Goal: Task Accomplishment & Management: Complete application form

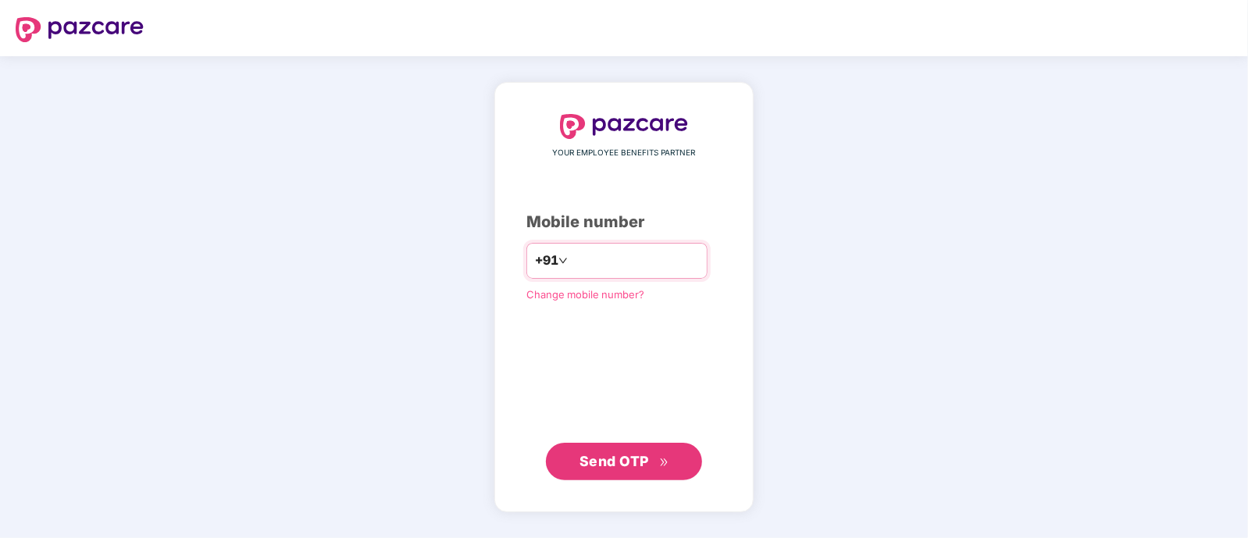
click at [630, 264] on input "number" at bounding box center [635, 260] width 128 height 25
type input "**********"
drag, startPoint x: 648, startPoint y: 451, endPoint x: 619, endPoint y: 452, distance: 29.7
click at [619, 452] on span "Send OTP" at bounding box center [625, 461] width 90 height 22
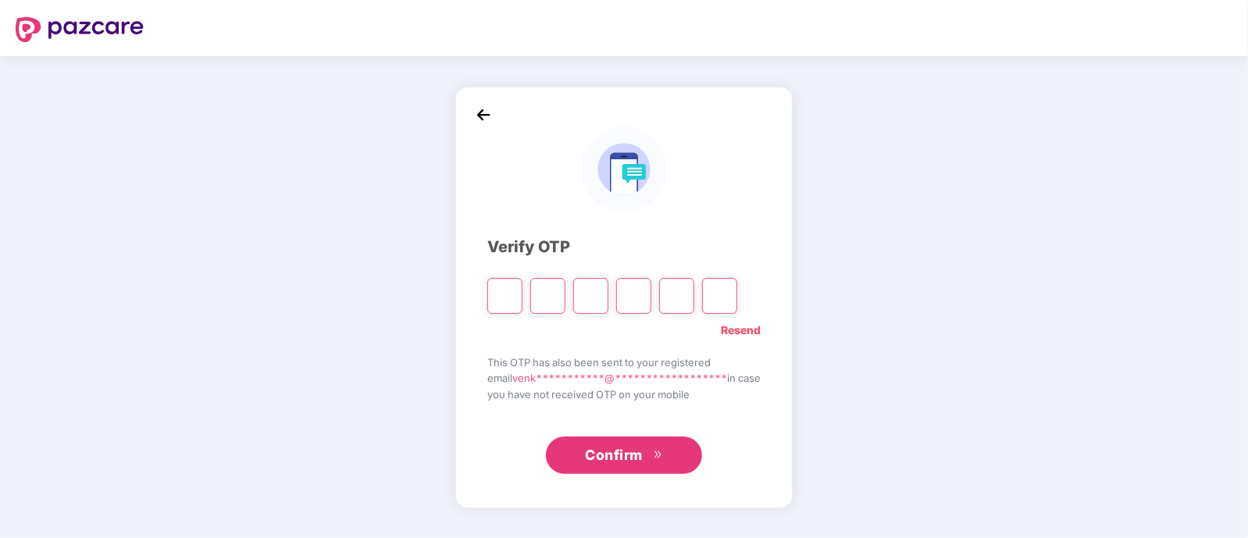
type input "*"
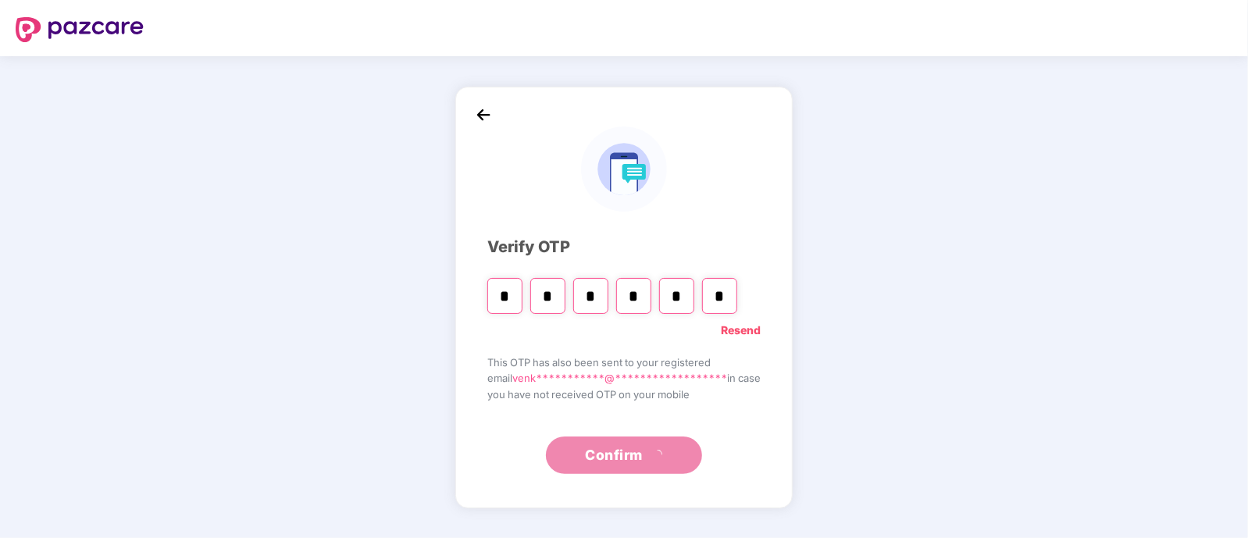
type input "*"
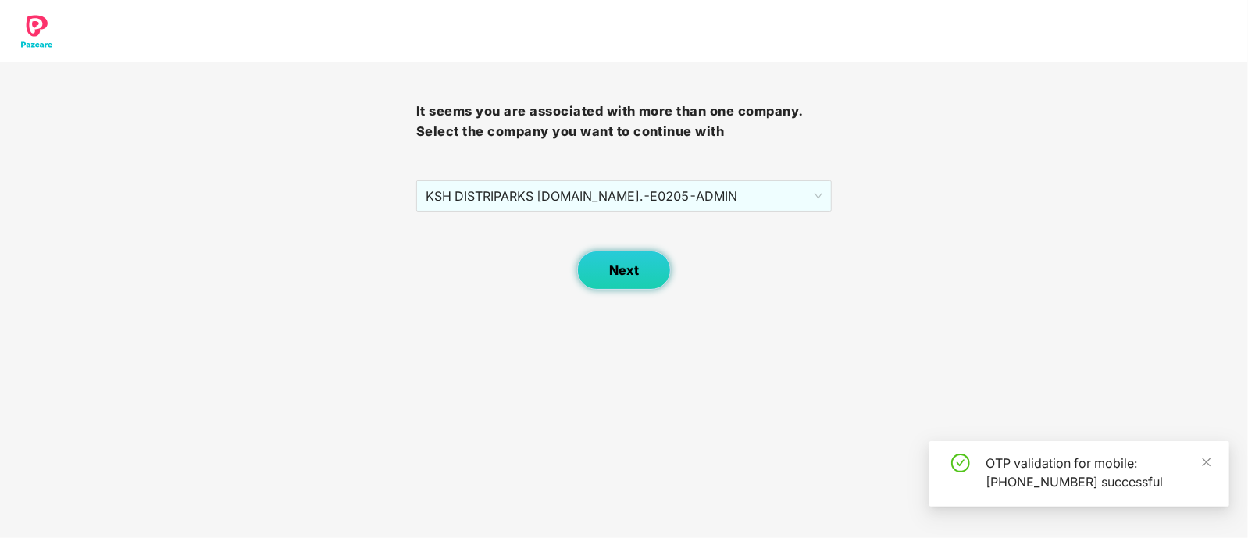
click at [620, 269] on span "Next" at bounding box center [624, 270] width 30 height 15
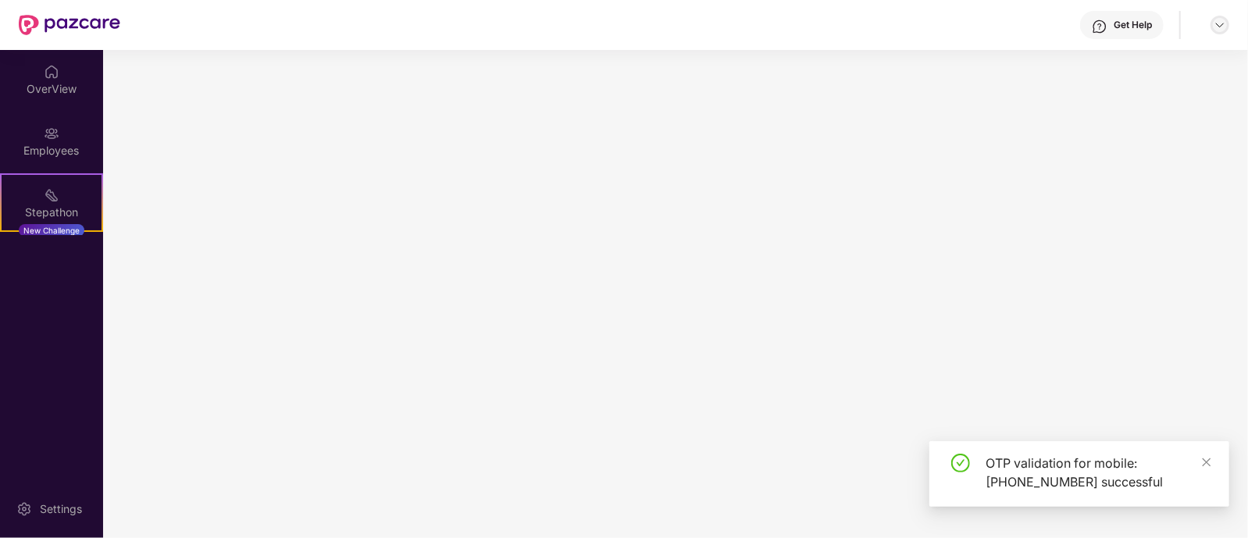
click at [1218, 23] on img at bounding box center [1220, 25] width 13 height 13
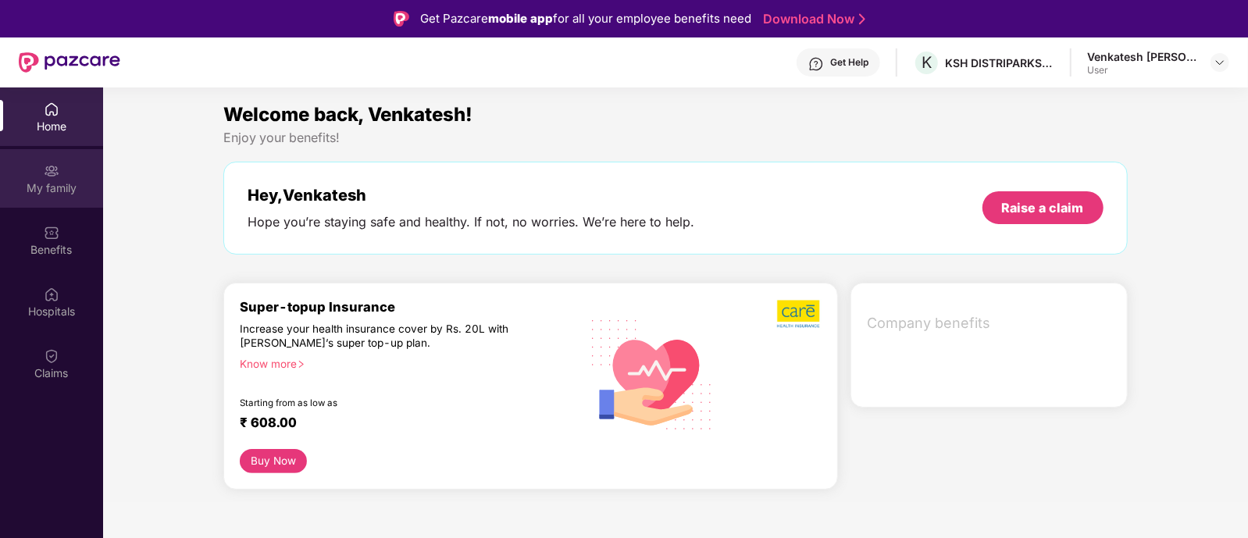
click at [63, 181] on div "My family" at bounding box center [51, 188] width 103 height 16
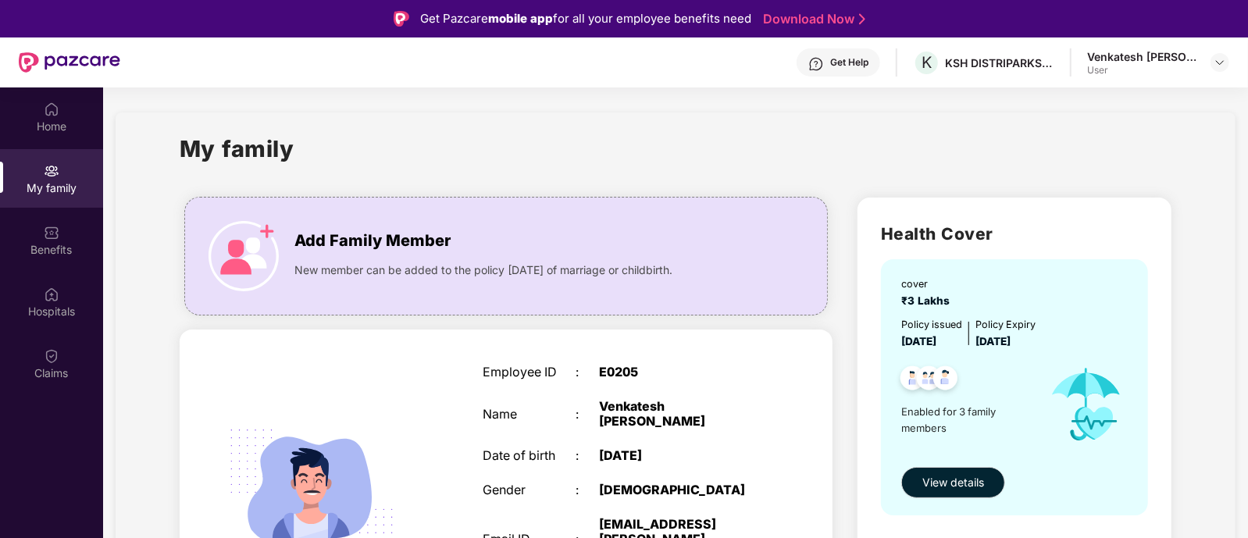
scroll to position [260, 0]
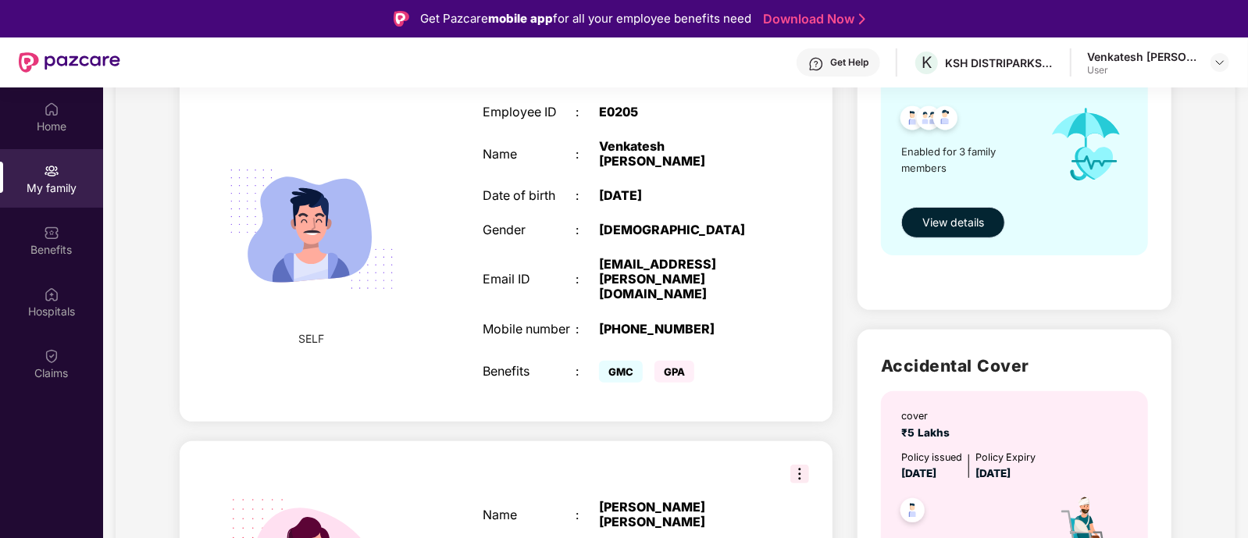
click at [945, 223] on span "View details" at bounding box center [954, 222] width 62 height 17
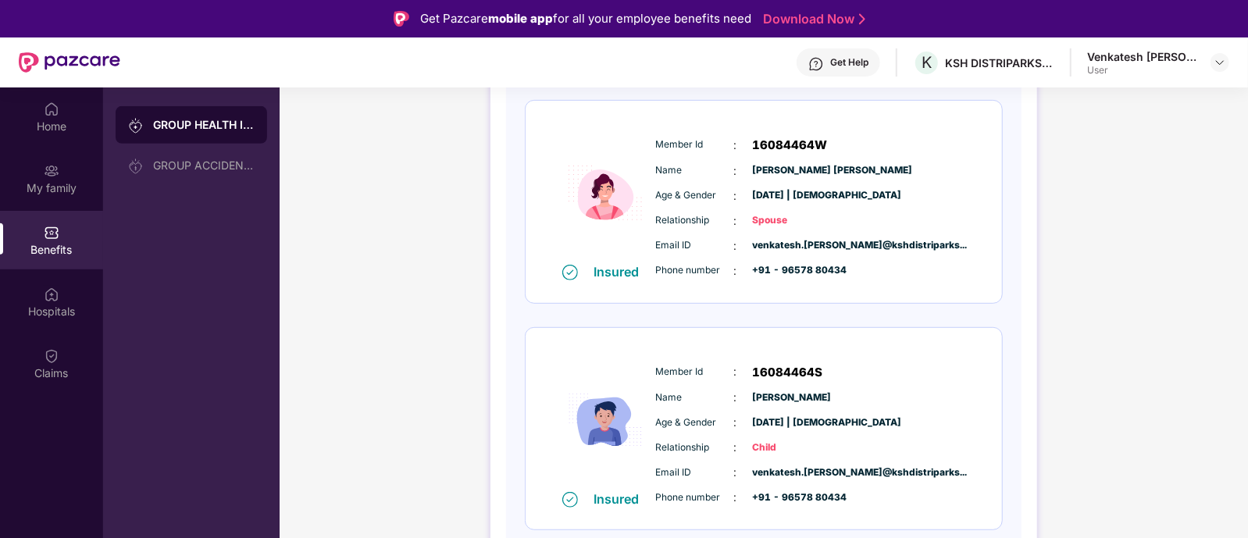
scroll to position [0, 0]
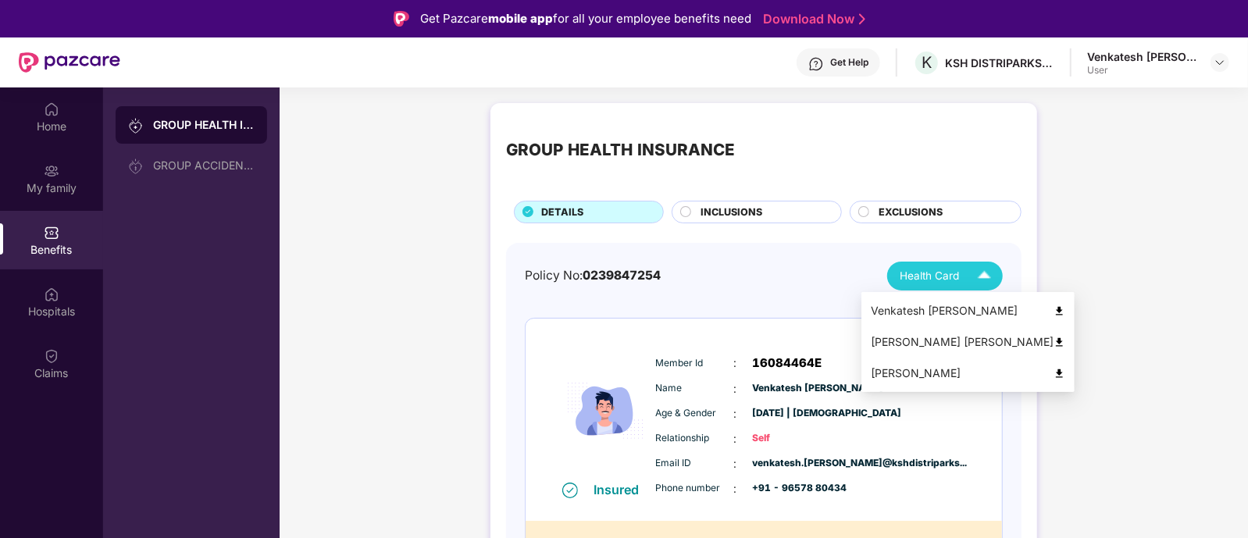
click at [974, 282] on img at bounding box center [984, 276] width 27 height 27
click at [978, 280] on img at bounding box center [984, 276] width 27 height 27
click at [992, 303] on div "Venkatesh [PERSON_NAME]" at bounding box center [968, 310] width 195 height 17
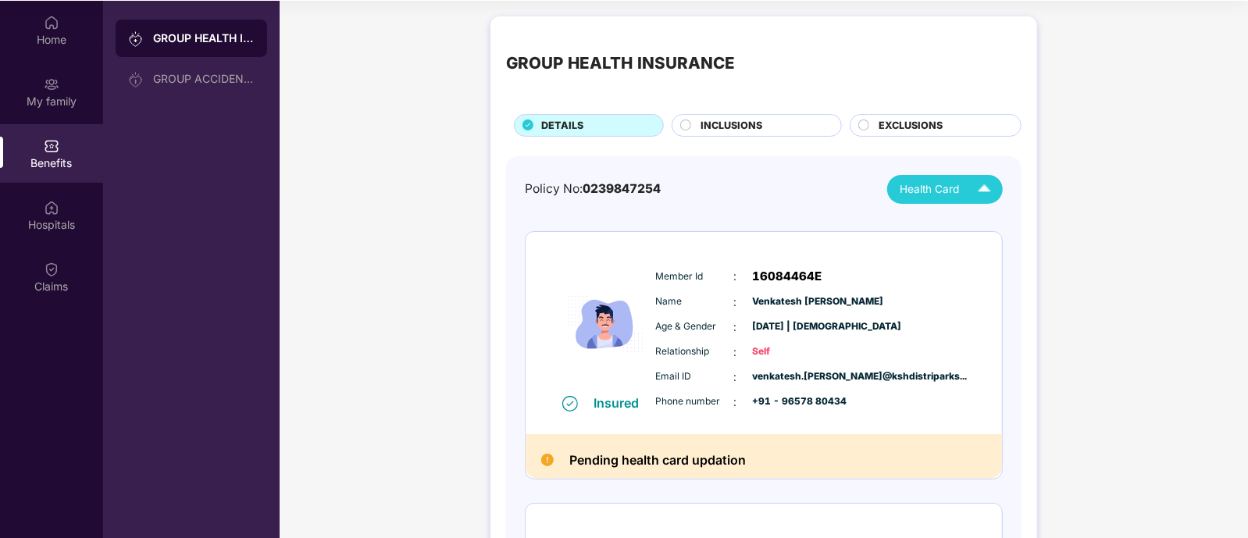
click at [766, 119] on div "INCLUSIONS" at bounding box center [764, 127] width 140 height 18
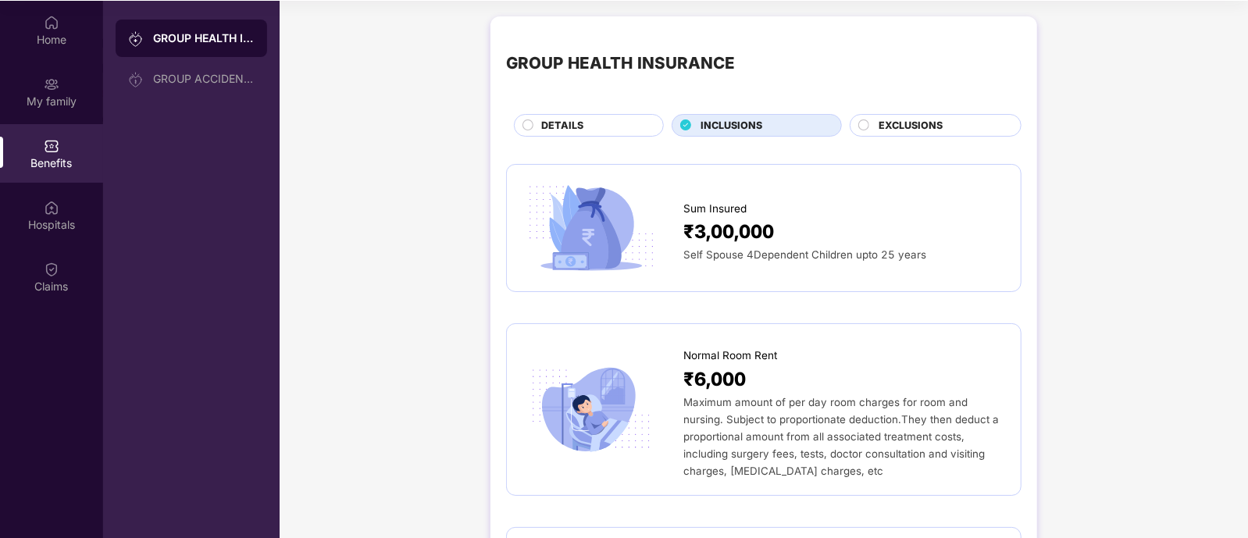
click at [941, 119] on div "EXCLUSIONS" at bounding box center [942, 127] width 142 height 18
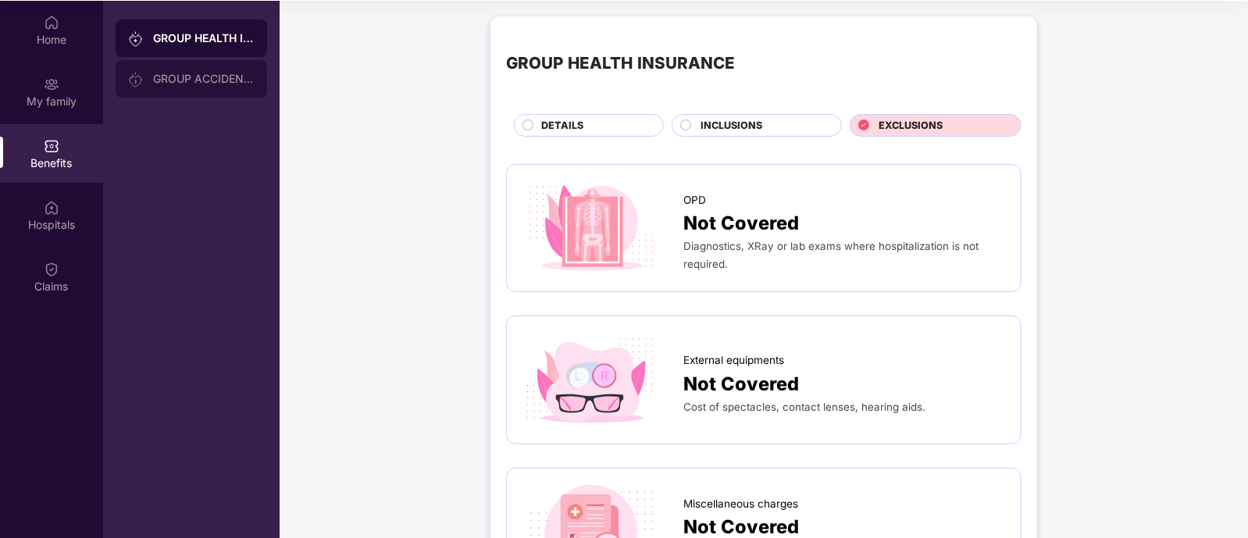
click at [194, 85] on div "GROUP ACCIDENTAL INSURANCE" at bounding box center [192, 79] width 152 height 38
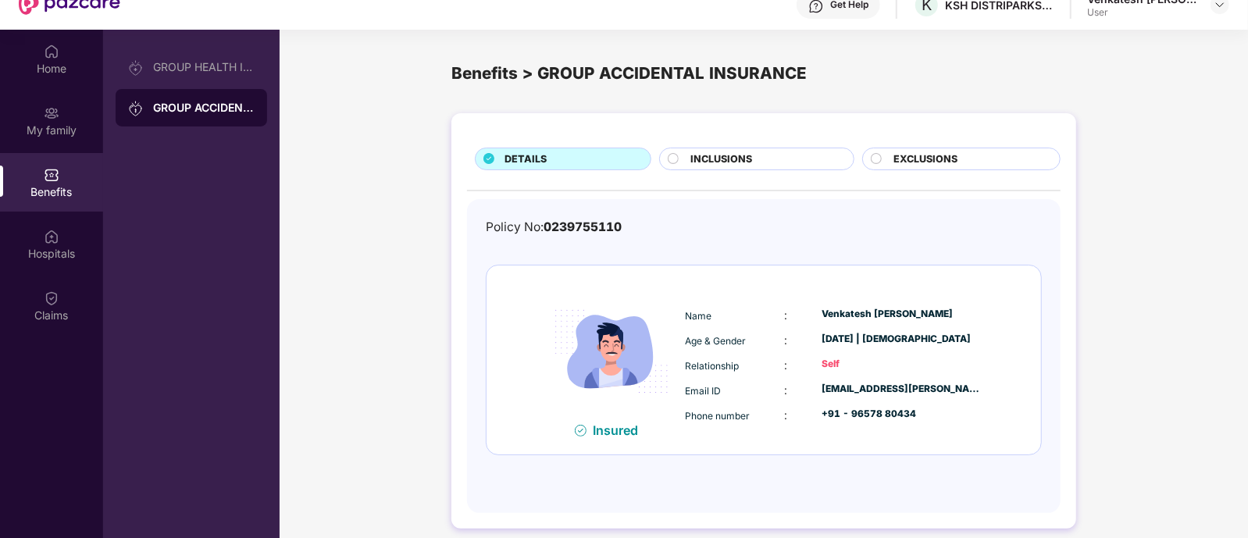
scroll to position [87, 0]
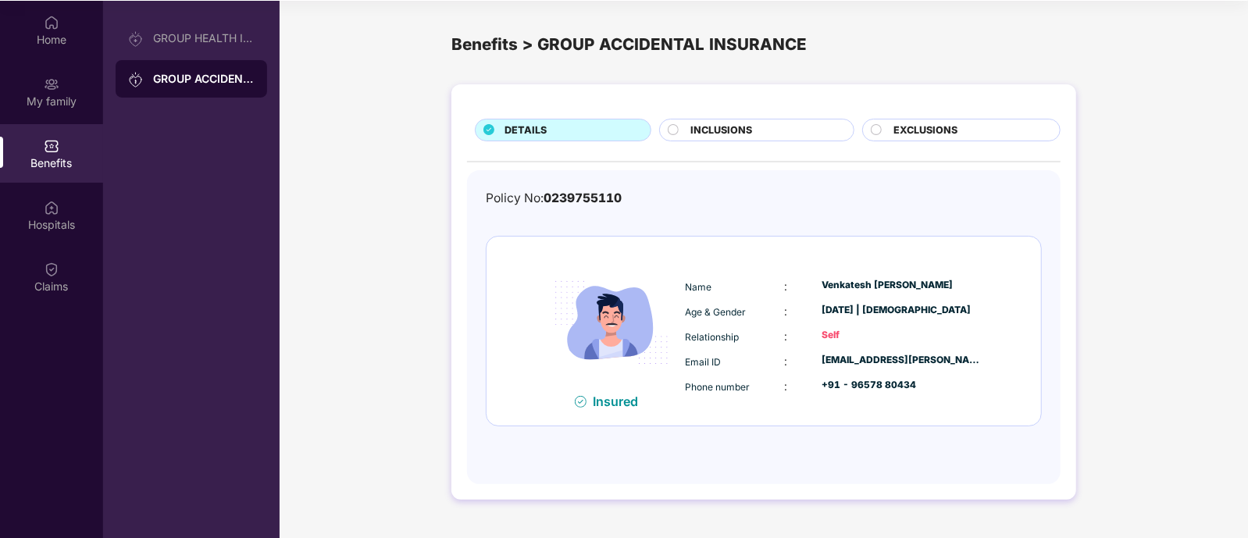
click at [741, 124] on span "INCLUSIONS" at bounding box center [722, 131] width 62 height 16
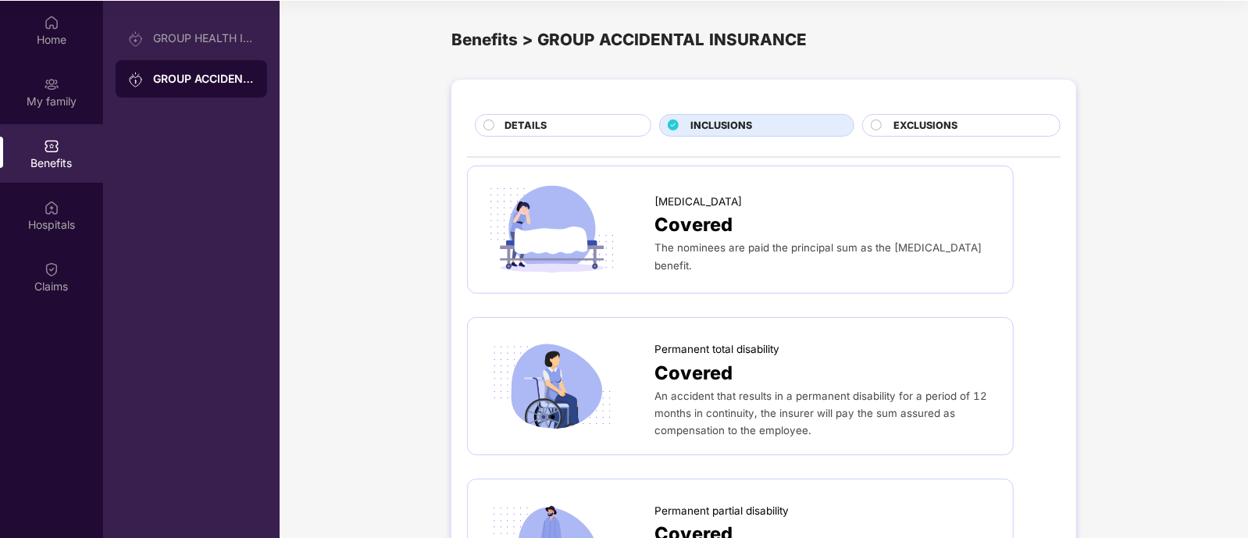
scroll to position [0, 0]
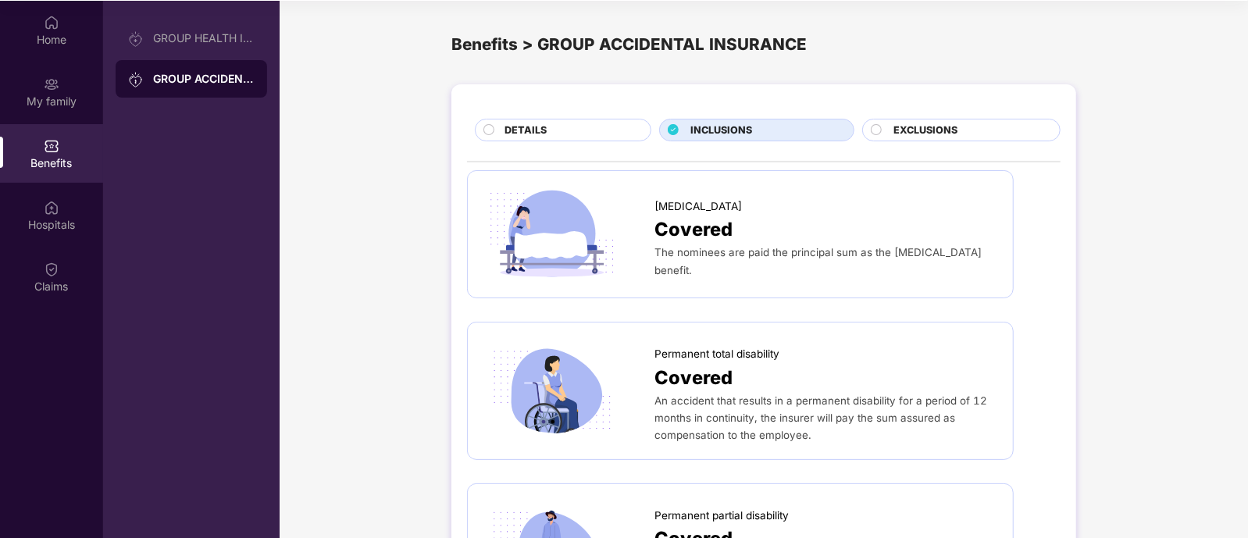
click at [941, 127] on span "EXCLUSIONS" at bounding box center [927, 131] width 64 height 16
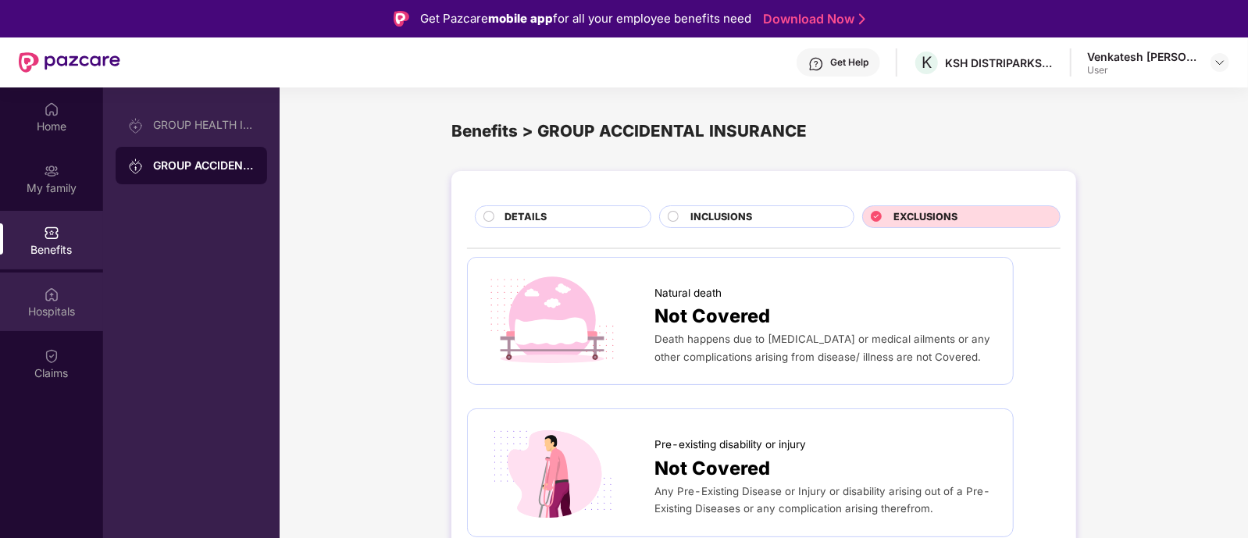
click at [32, 313] on div "Hospitals" at bounding box center [51, 312] width 103 height 16
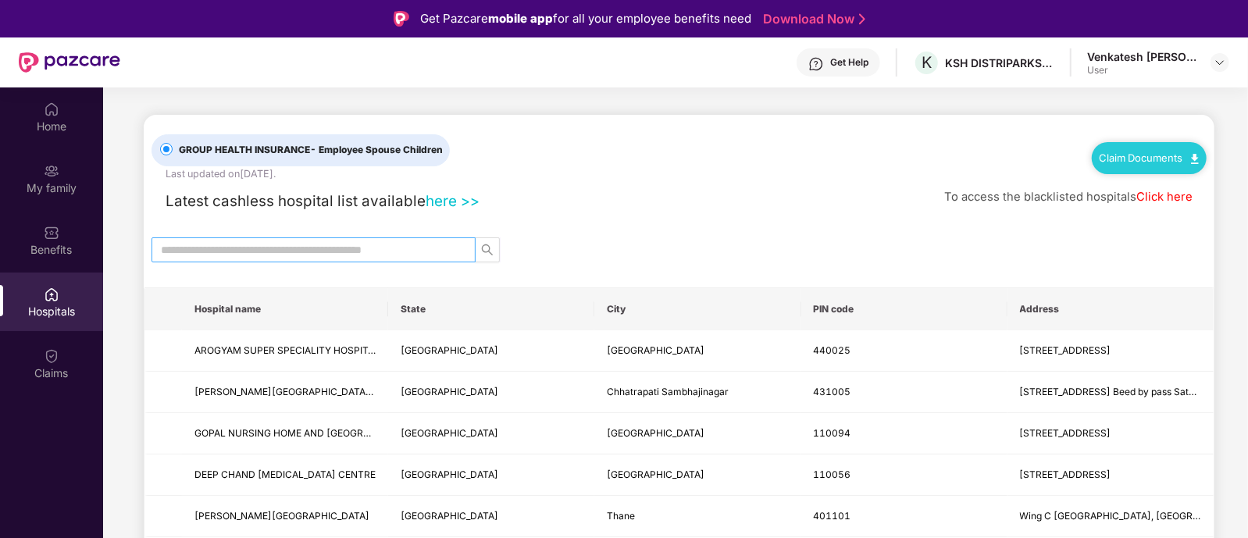
click at [426, 241] on input "text" at bounding box center [307, 249] width 293 height 17
type input "******"
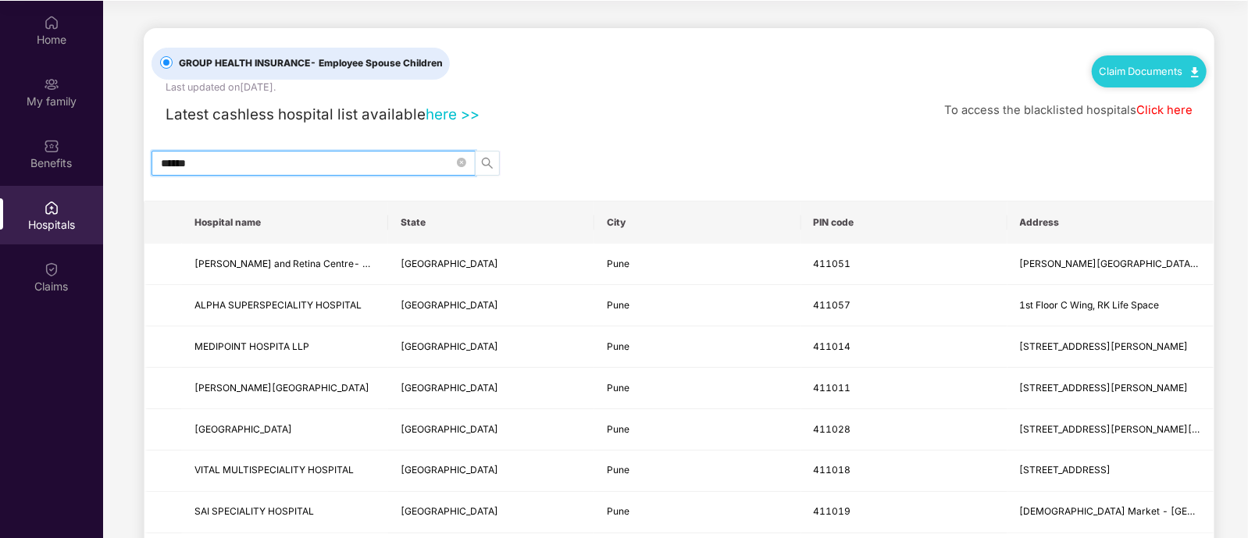
click at [492, 162] on icon "search" at bounding box center [487, 163] width 13 height 13
click at [1173, 111] on link "Click here" at bounding box center [1165, 110] width 56 height 14
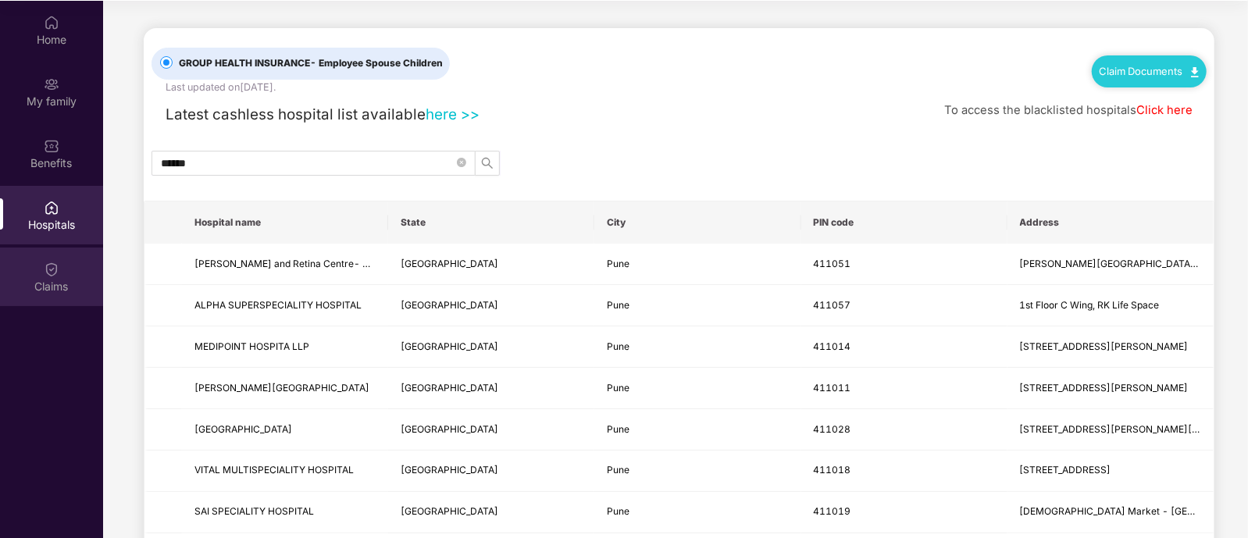
click at [43, 282] on div "Claims" at bounding box center [51, 287] width 103 height 16
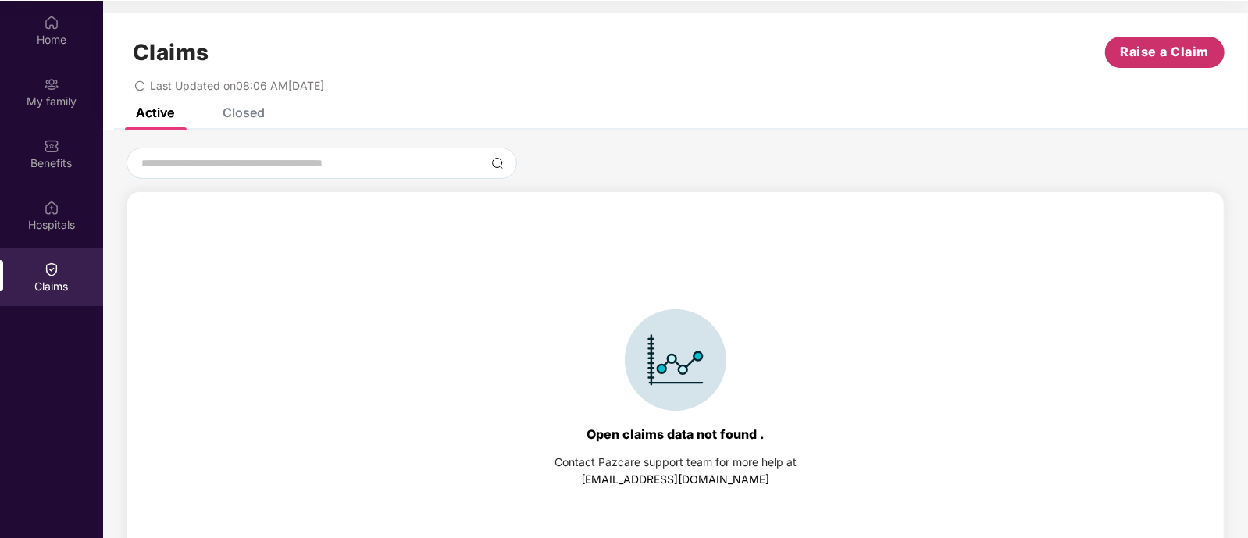
click at [1164, 59] on span "Raise a Claim" at bounding box center [1165, 52] width 89 height 20
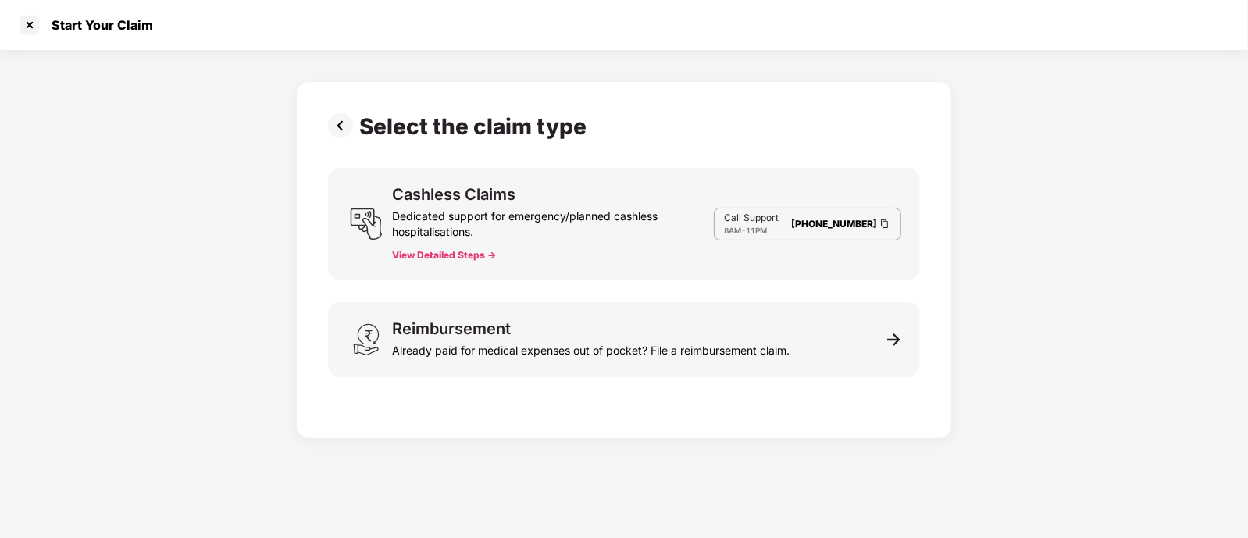
scroll to position [38, 0]
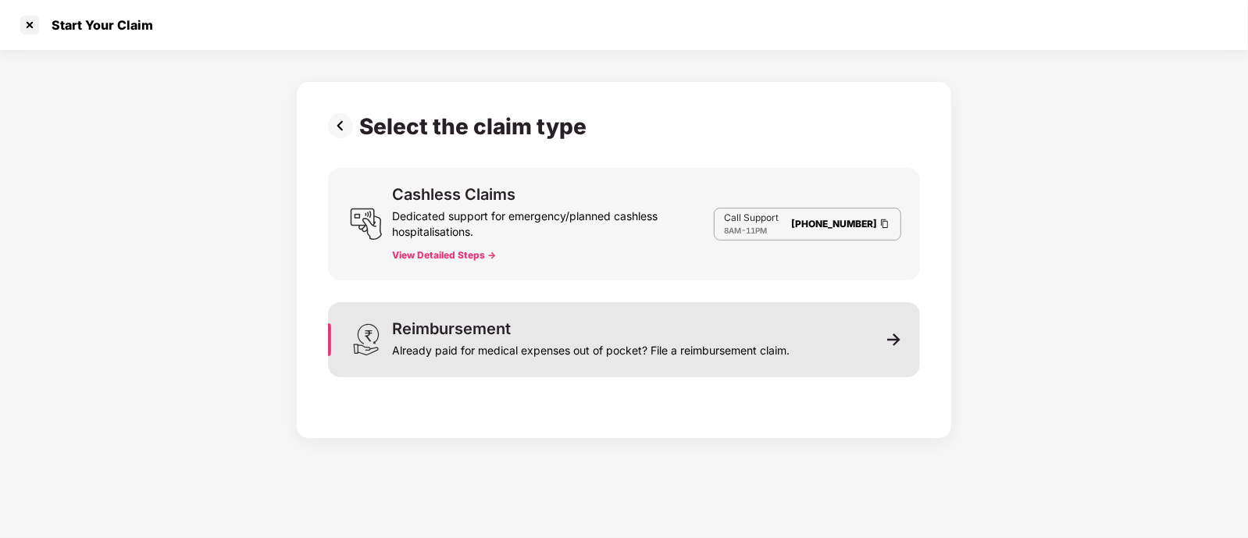
click at [568, 325] on div "Reimbursement Already paid for medical expenses out of pocket? File a reimburse…" at bounding box center [591, 340] width 398 height 38
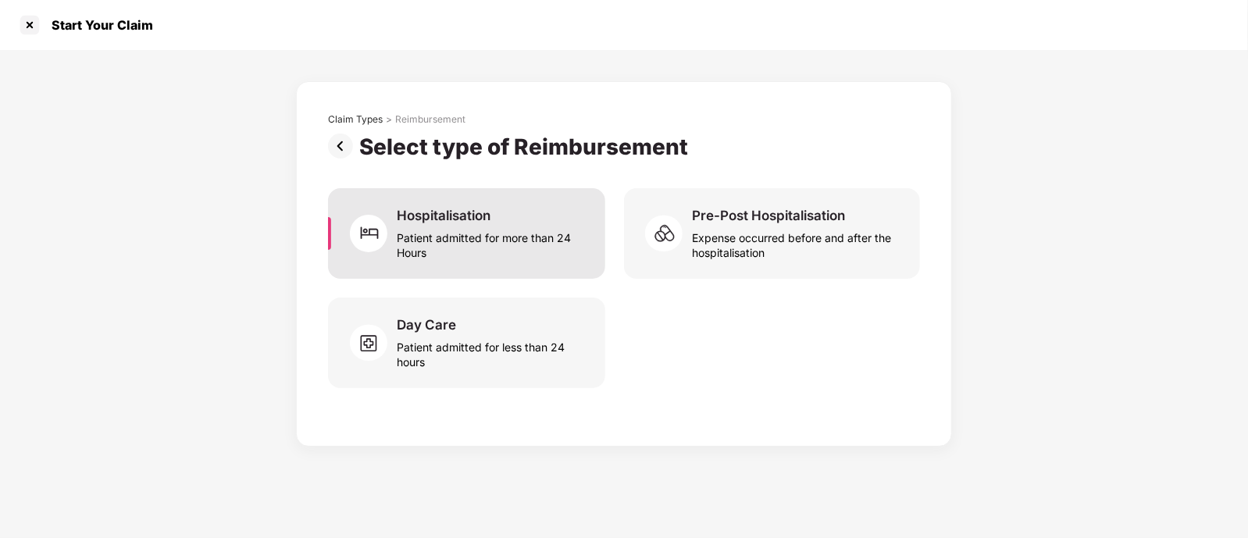
click at [504, 256] on div "Patient admitted for more than 24 Hours" at bounding box center [492, 242] width 190 height 36
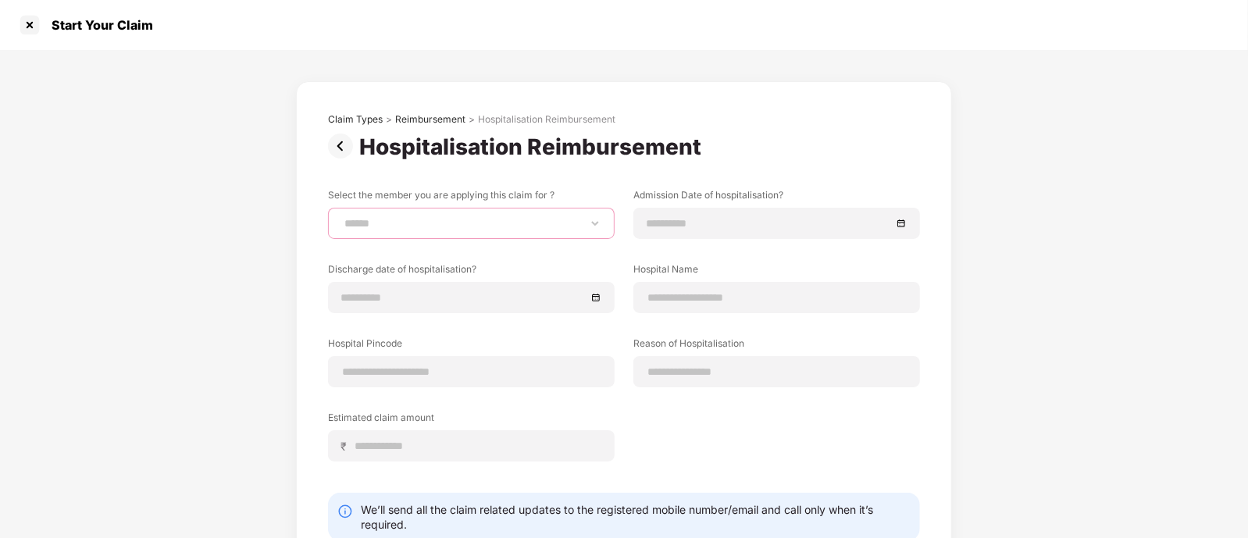
click at [543, 228] on select "**********" at bounding box center [471, 223] width 260 height 13
select select "**********"
click at [341, 217] on select "**********" at bounding box center [471, 223] width 260 height 13
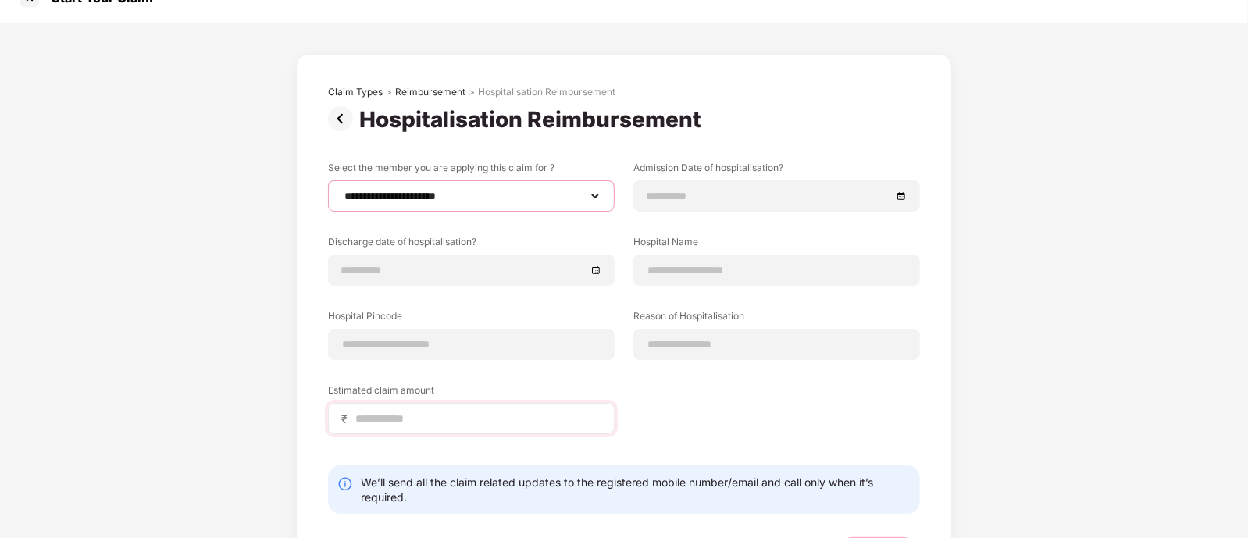
scroll to position [0, 0]
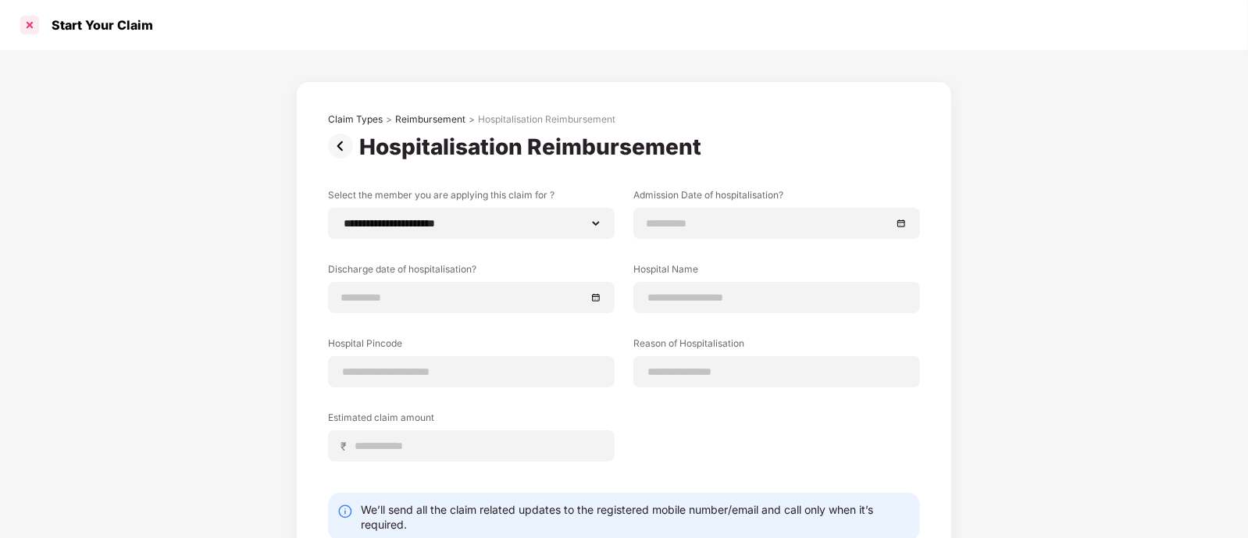
click at [29, 17] on div at bounding box center [29, 25] width 25 height 25
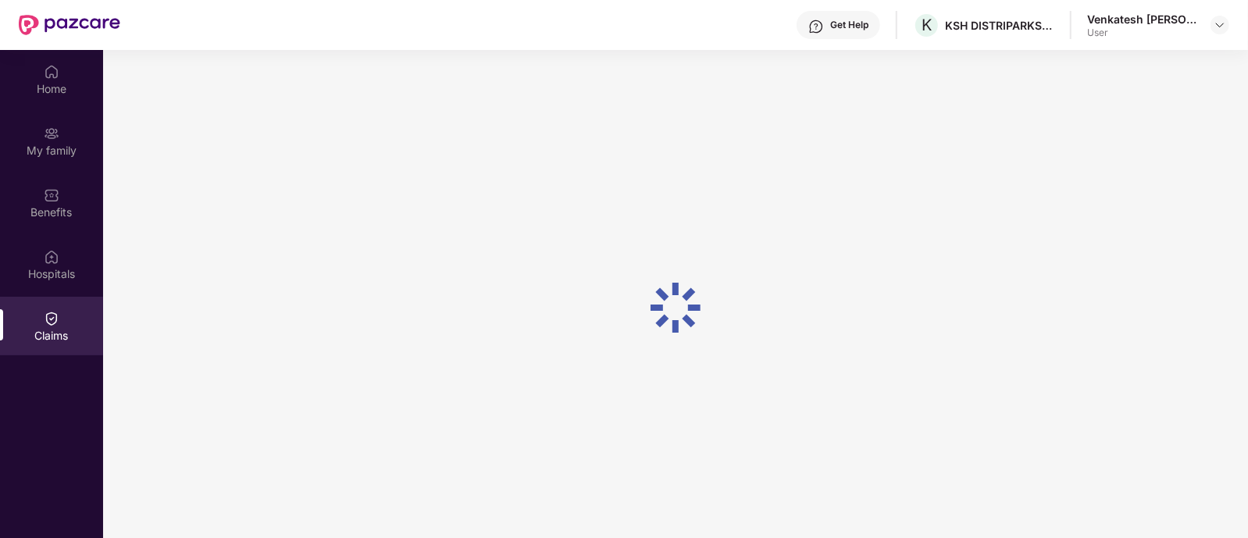
scroll to position [87, 0]
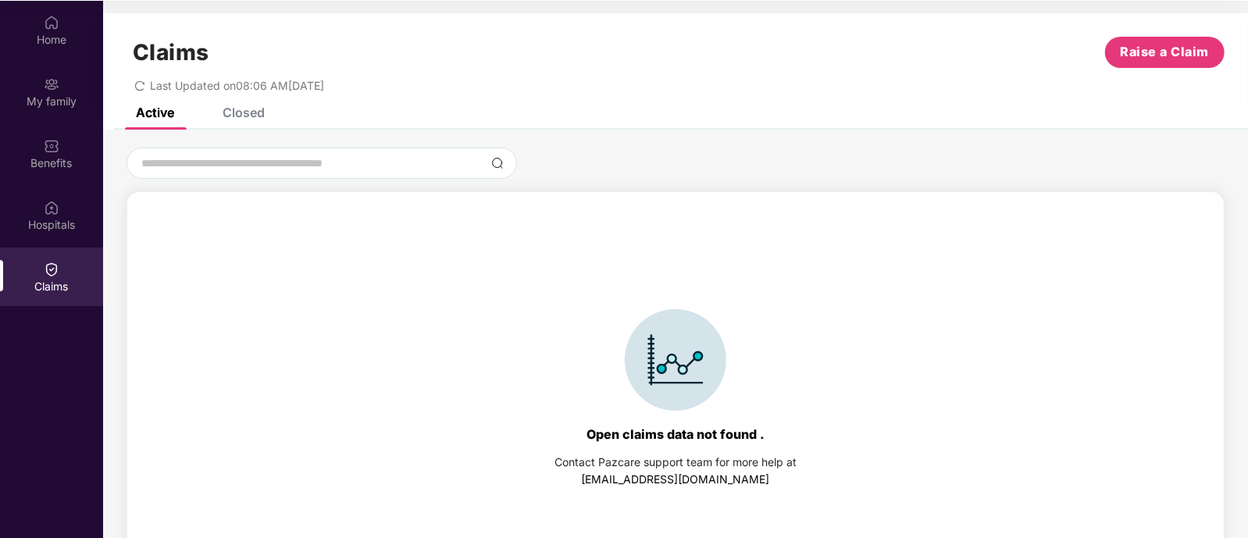
click at [245, 105] on div "Claims Raise a Claim Last Updated on 08:06 AM[DATE]" at bounding box center [675, 60] width 1145 height 95
click at [242, 111] on div "Closed" at bounding box center [244, 113] width 42 height 16
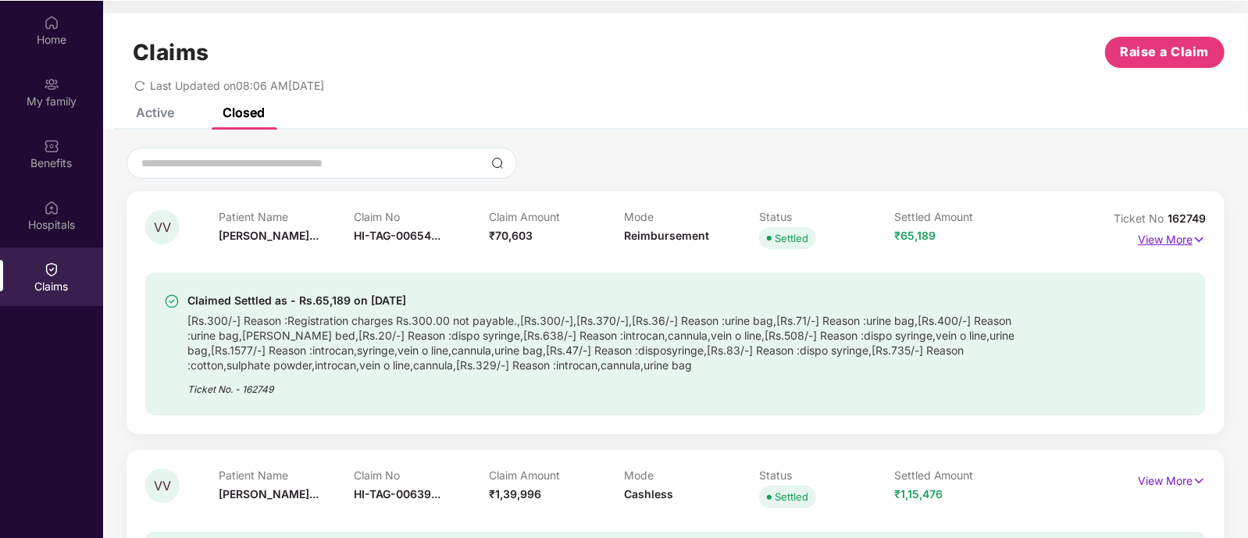
click at [1155, 240] on p "View More" at bounding box center [1172, 237] width 68 height 21
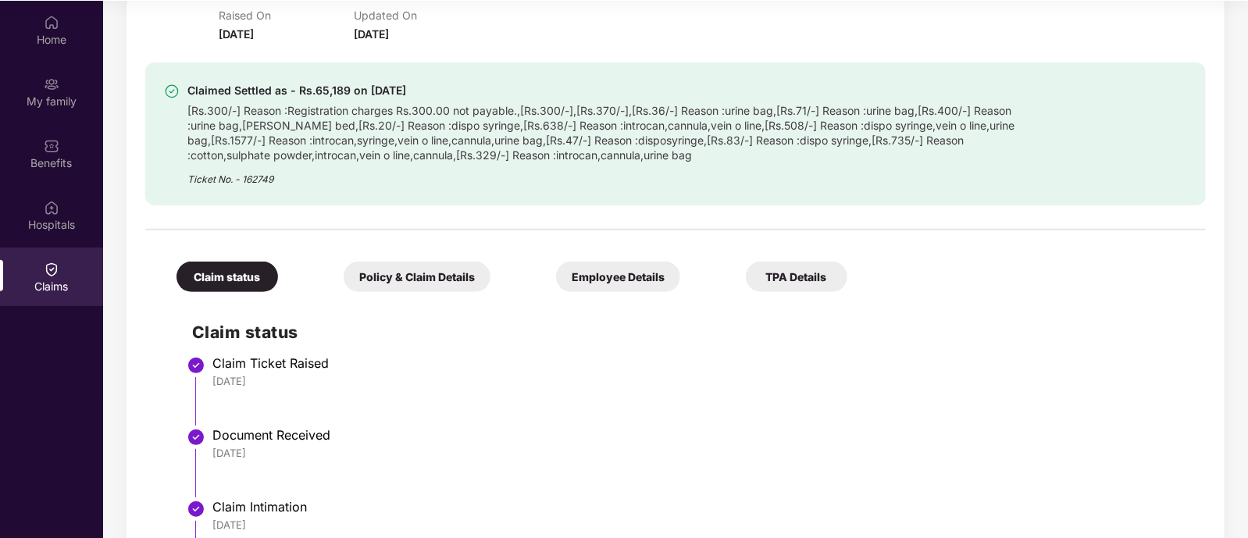
scroll to position [0, 0]
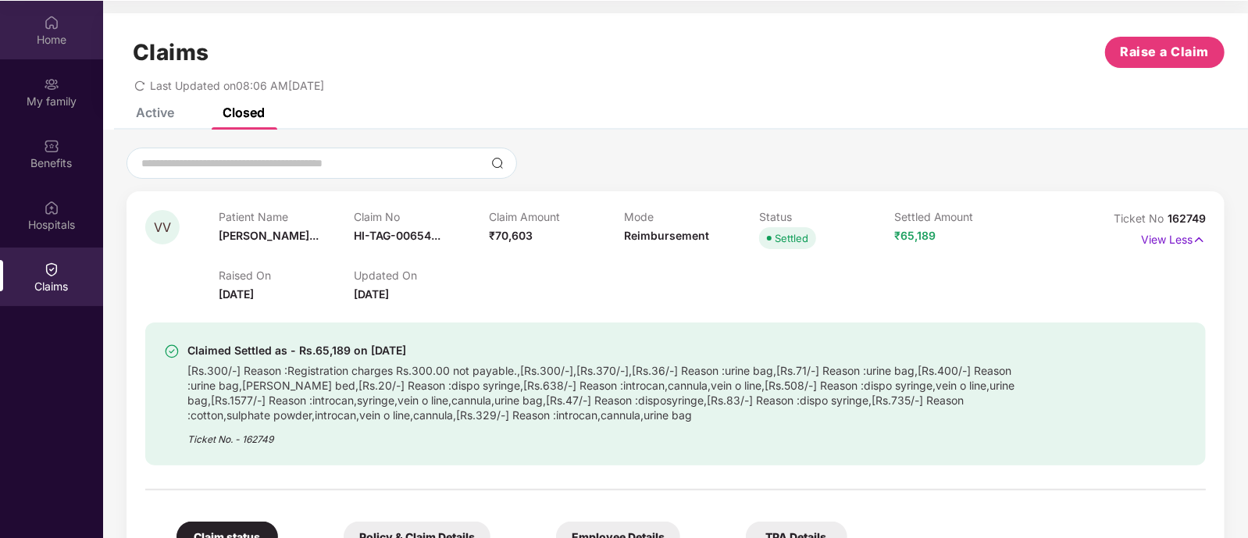
click at [53, 57] on div "Home" at bounding box center [51, 30] width 103 height 59
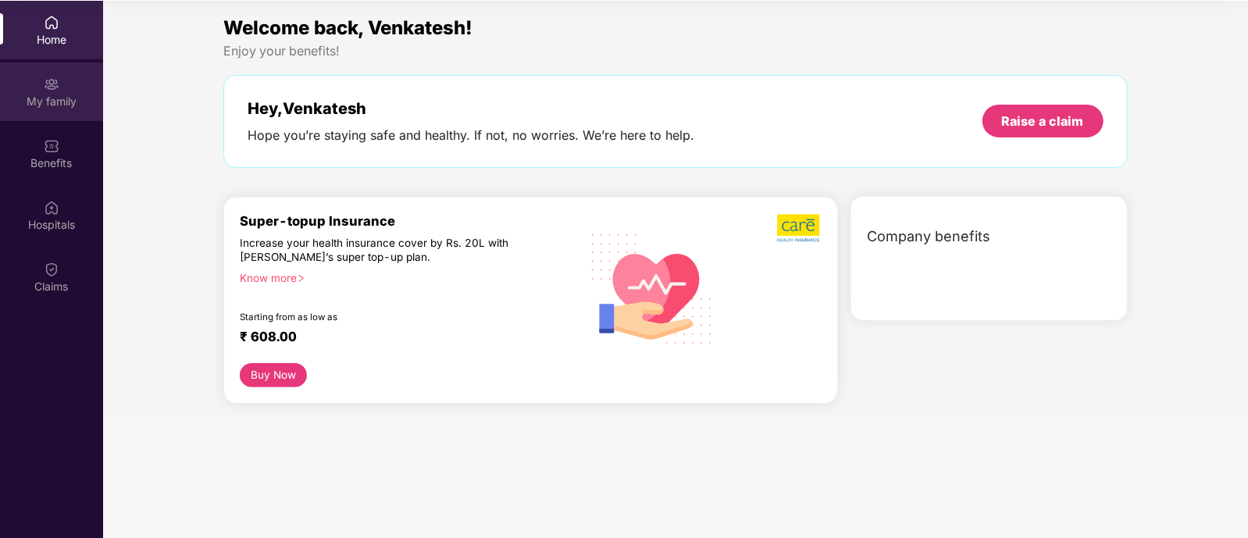
click at [49, 103] on div "My family" at bounding box center [51, 102] width 103 height 16
